Goal: Task Accomplishment & Management: Manage account settings

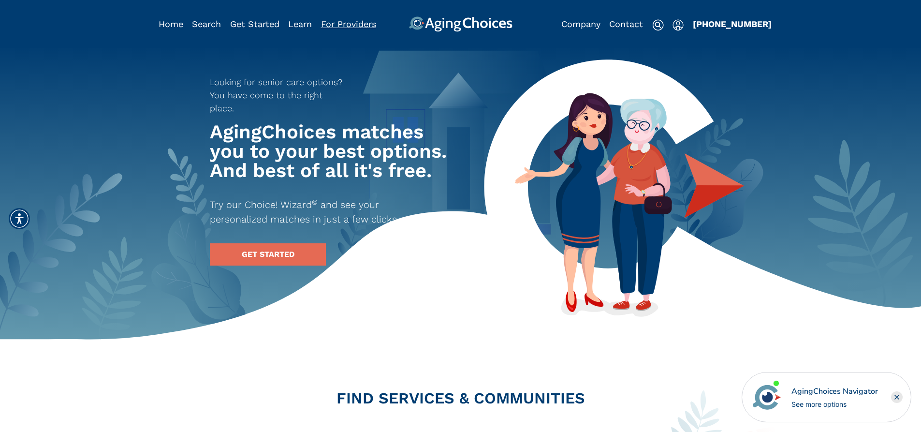
click at [346, 24] on link "For Providers" at bounding box center [348, 24] width 55 height 10
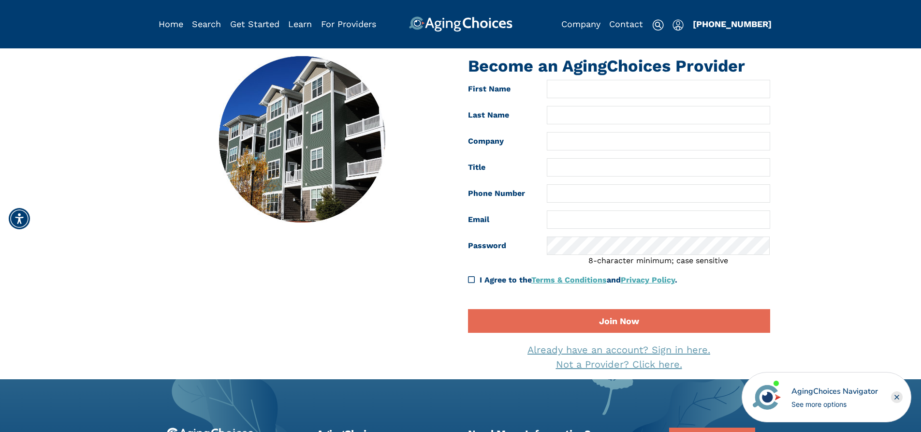
click at [624, 351] on link "Already have an account? Sign in here." at bounding box center [619, 350] width 183 height 12
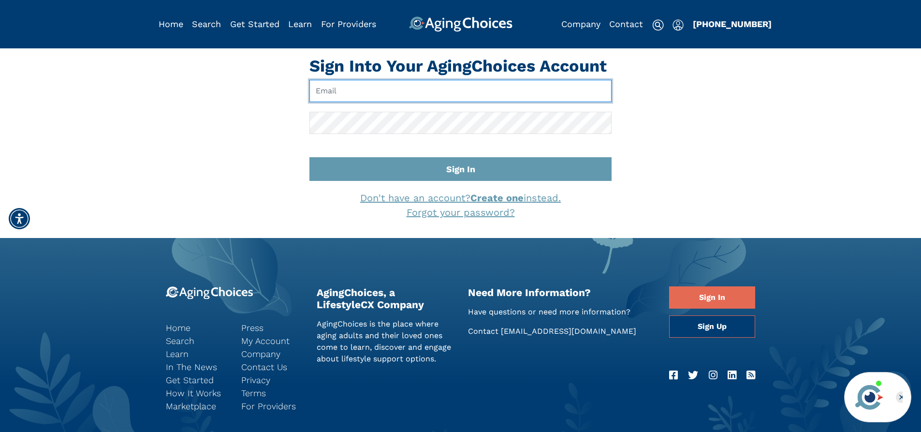
click at [335, 89] on input "Email" at bounding box center [460, 91] width 302 height 22
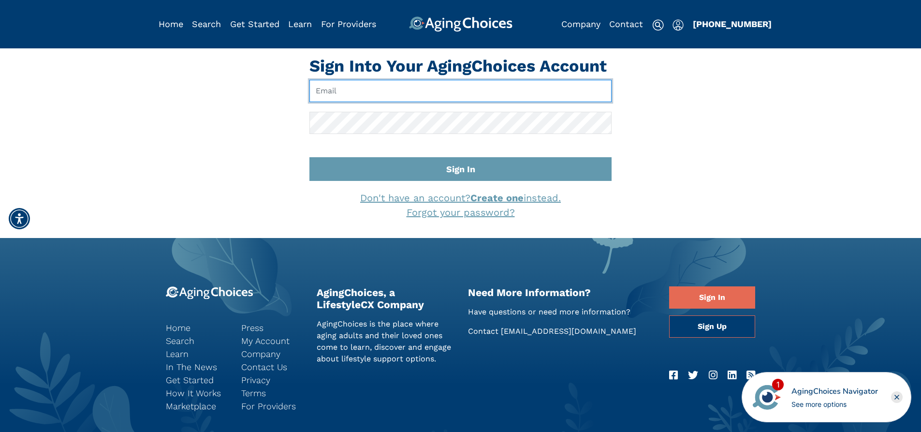
paste input "[EMAIL_ADDRESS][DOMAIN_NAME]"
type input "[EMAIL_ADDRESS][DOMAIN_NAME]"
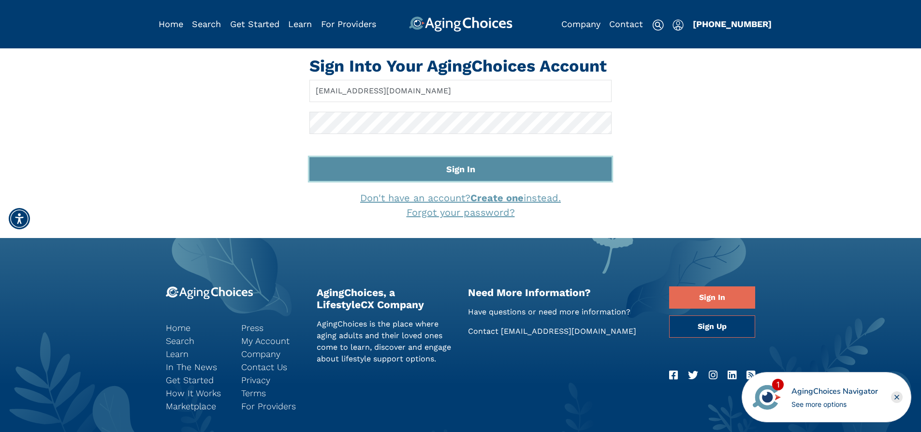
click at [458, 170] on button "Sign In" at bounding box center [460, 169] width 302 height 24
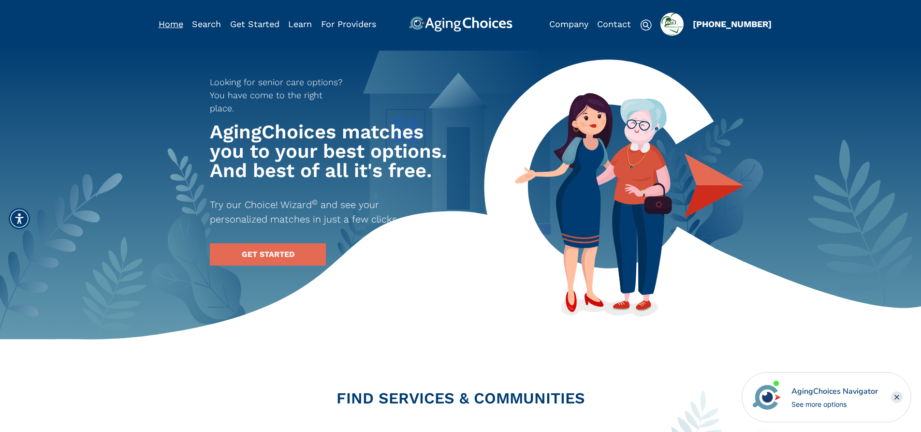
click at [167, 20] on link "Home" at bounding box center [171, 24] width 25 height 10
click at [472, 23] on img at bounding box center [460, 23] width 103 height 15
click at [671, 23] on img "Popover trigger" at bounding box center [672, 24] width 23 height 23
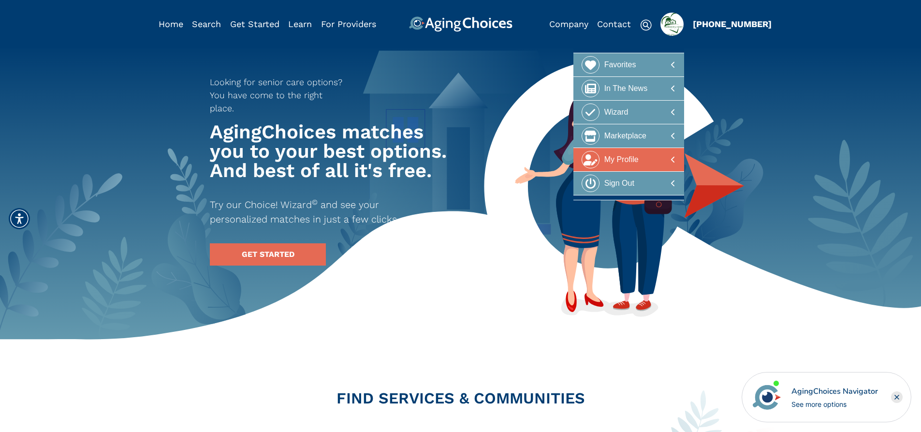
click at [623, 158] on div "My Profile" at bounding box center [621, 160] width 34 height 18
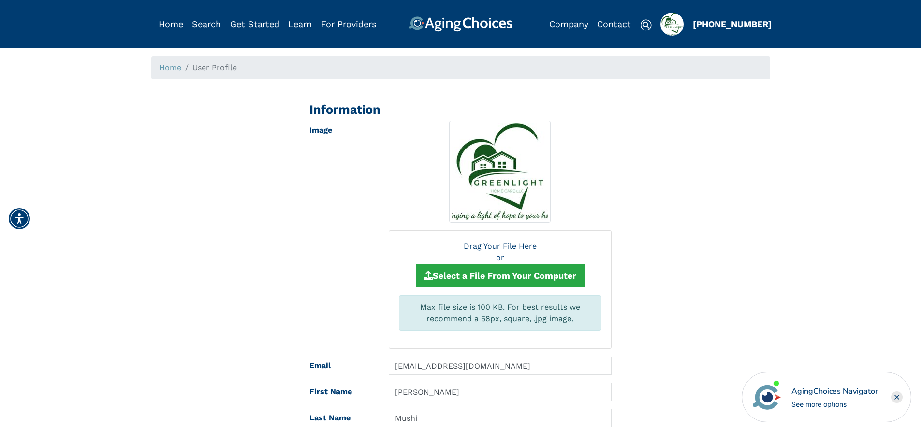
click at [172, 21] on link "Home" at bounding box center [171, 24] width 25 height 10
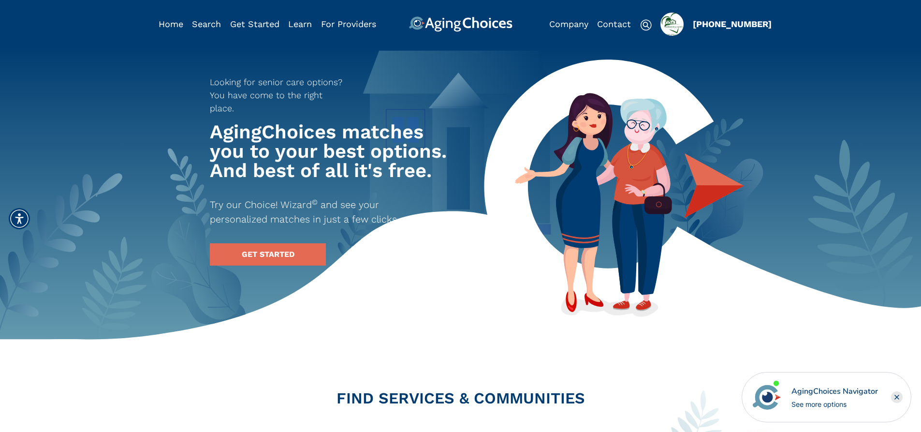
click at [676, 30] on img "Popover trigger" at bounding box center [672, 24] width 23 height 23
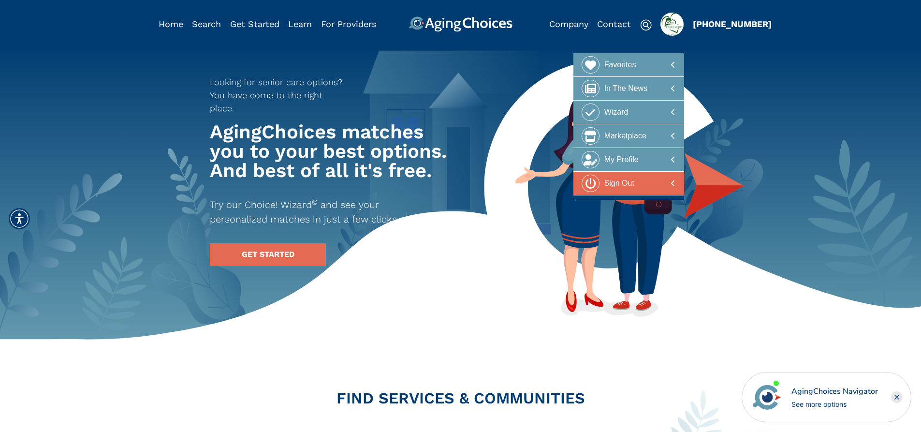
click at [619, 183] on div "Sign Out" at bounding box center [619, 184] width 30 height 18
